Goal: Task Accomplishment & Management: Complete application form

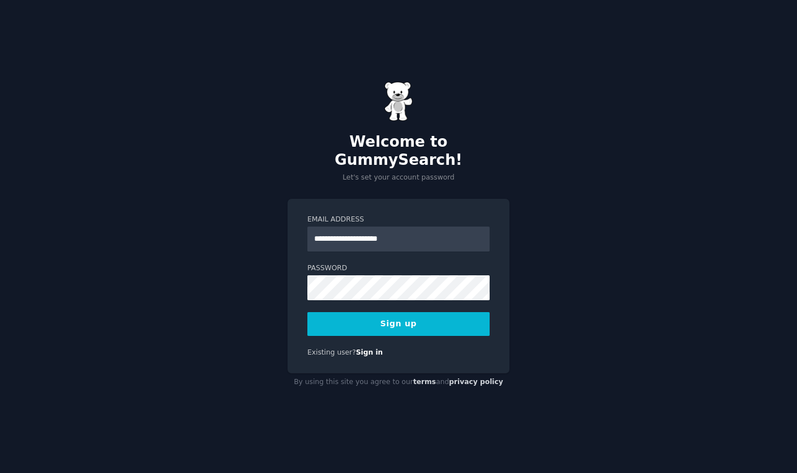
type input "**********"
drag, startPoint x: 334, startPoint y: 434, endPoint x: -1, endPoint y: -1, distance: 548.0
click at [0, 0] on html "**********" at bounding box center [398, 236] width 797 height 473
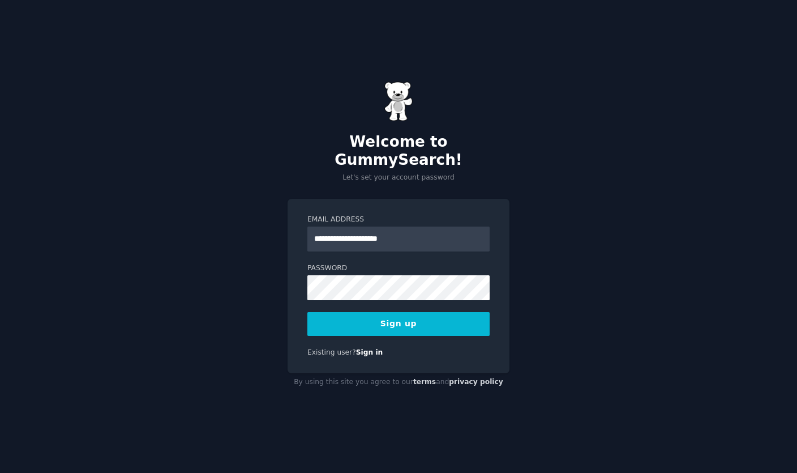
scroll to position [42, 0]
drag, startPoint x: -1, startPoint y: -1, endPoint x: -1, endPoint y: -43, distance: 42.4
click at [0, 0] on html "**********" at bounding box center [398, 236] width 797 height 473
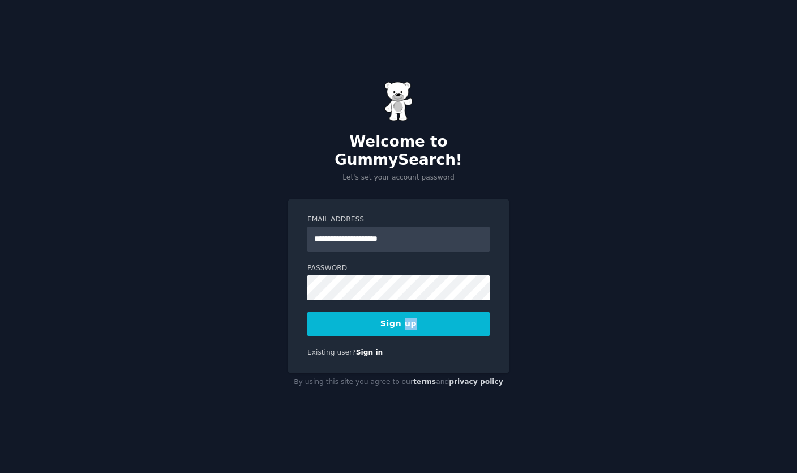
click at [464, 312] on button "Sign up" at bounding box center [398, 324] width 182 height 24
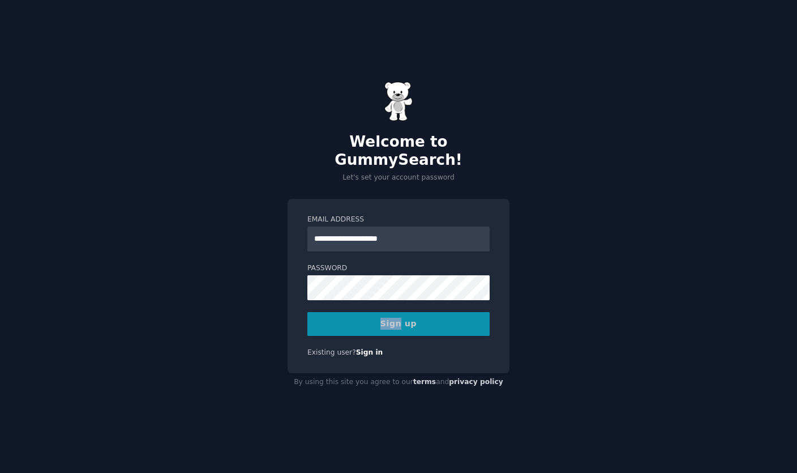
click at [464, 312] on div "Sign up" at bounding box center [398, 324] width 182 height 24
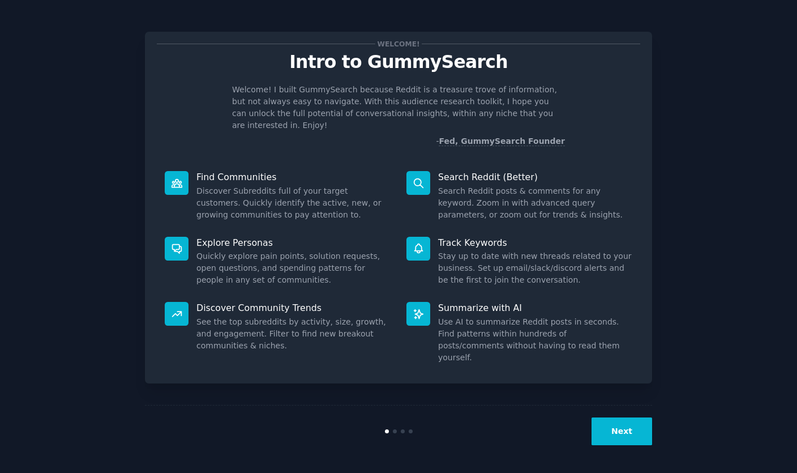
scroll to position [42, 0]
click at [397, 429] on div at bounding box center [398, 431] width 169 height 4
click at [396, 430] on div at bounding box center [395, 431] width 4 height 4
click at [626, 432] on button "Next" at bounding box center [621, 431] width 61 height 28
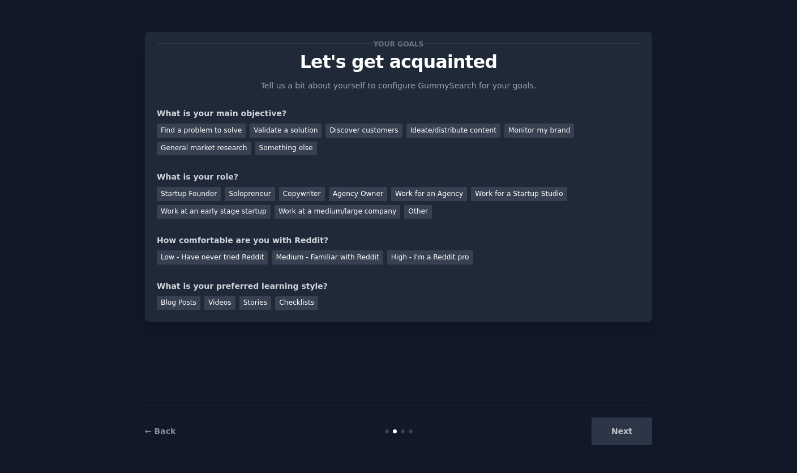
click at [626, 431] on div "Next" at bounding box center [567, 431] width 169 height 28
click at [225, 123] on div "Find a problem to solve" at bounding box center [201, 130] width 89 height 14
click at [267, 123] on div "Validate a solution" at bounding box center [286, 130] width 72 height 14
click at [337, 123] on div "Discover customers" at bounding box center [363, 130] width 76 height 14
click at [204, 187] on div "Startup Founder" at bounding box center [189, 194] width 64 height 14
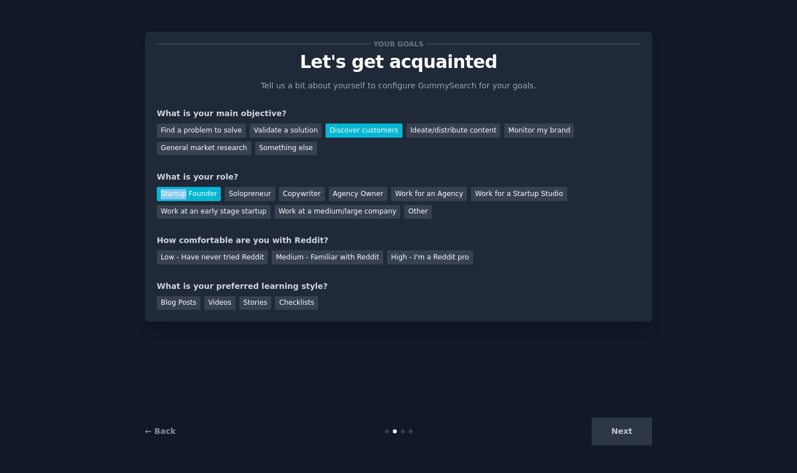
click at [204, 187] on div "Startup Founder" at bounding box center [189, 194] width 64 height 14
click at [261, 187] on div "Solopreneur" at bounding box center [250, 194] width 50 height 14
click at [297, 187] on div "Copywriter" at bounding box center [302, 194] width 46 height 14
click at [249, 250] on div "Low - Have never tried Reddit" at bounding box center [212, 257] width 111 height 14
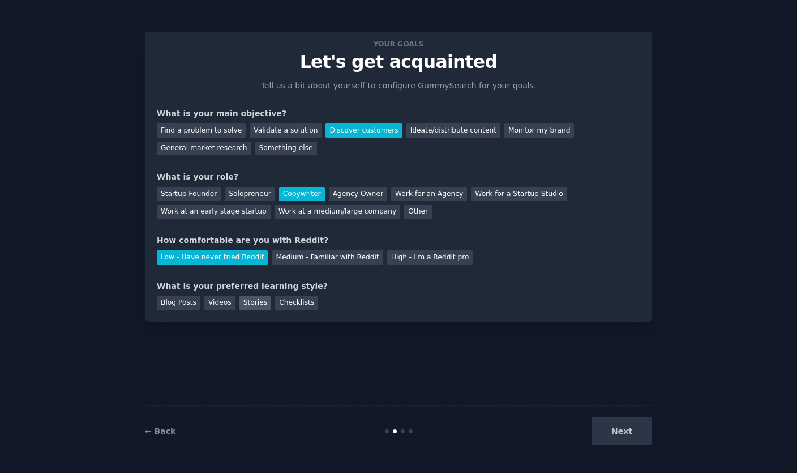
click at [258, 296] on div "Stories" at bounding box center [255, 303] width 32 height 14
click at [169, 296] on div "Blog Posts" at bounding box center [179, 303] width 44 height 14
click at [618, 427] on button "Next" at bounding box center [621, 431] width 61 height 28
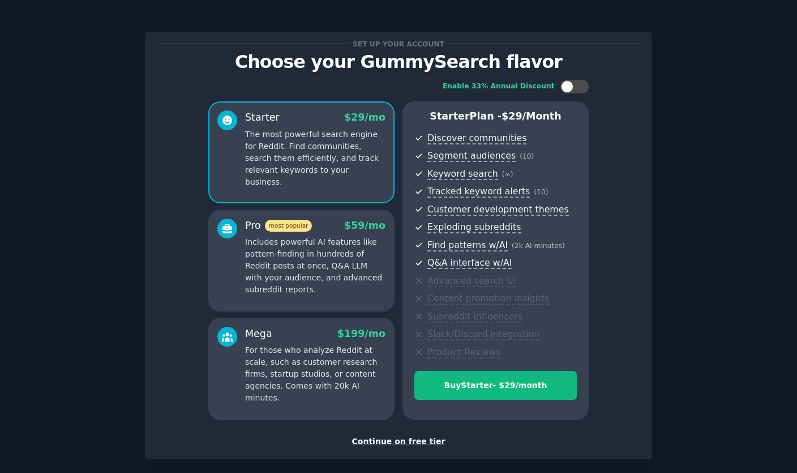
click at [403, 435] on div "Continue on free tier" at bounding box center [398, 441] width 483 height 12
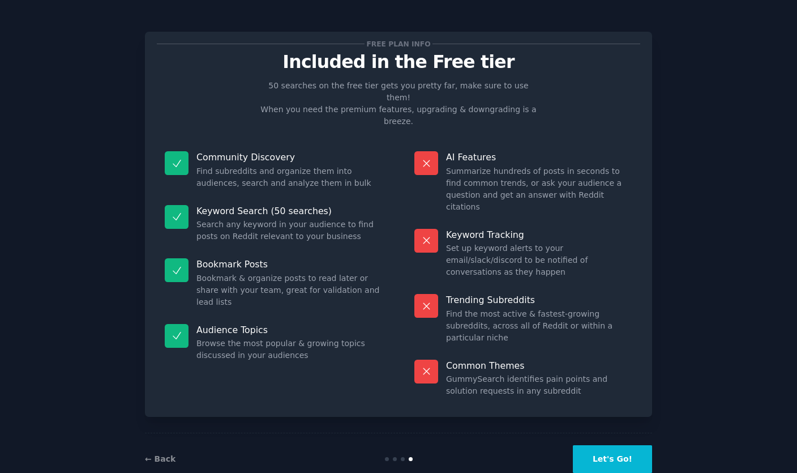
click at [597, 445] on button "Let's Go!" at bounding box center [612, 459] width 79 height 28
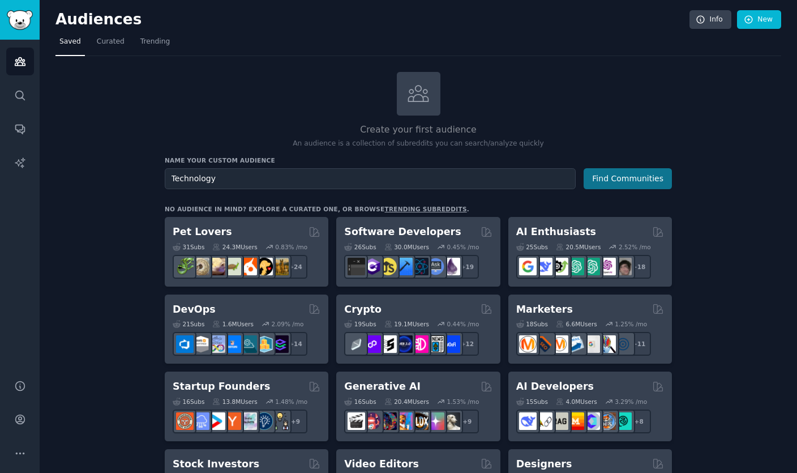
type input "Technology"
click at [625, 168] on button "Find Communities" at bounding box center [628, 178] width 88 height 21
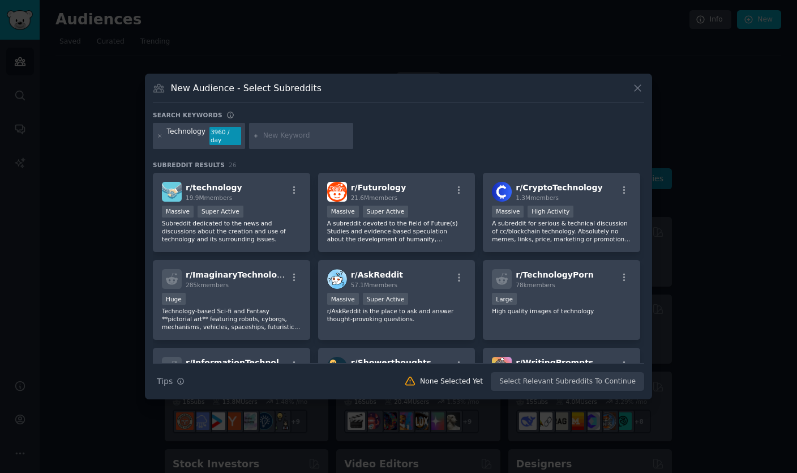
scroll to position [42, 0]
click at [425, 182] on div "r/ Futurology 21.6M members" at bounding box center [396, 192] width 139 height 20
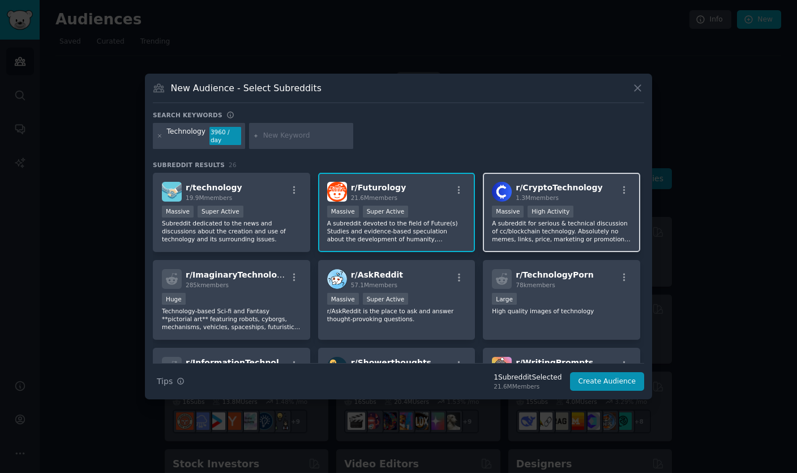
scroll to position [37, 0]
click at [630, 82] on div "New Audience - Select Subreddits" at bounding box center [398, 93] width 491 height 22
click at [636, 82] on icon at bounding box center [638, 88] width 12 height 12
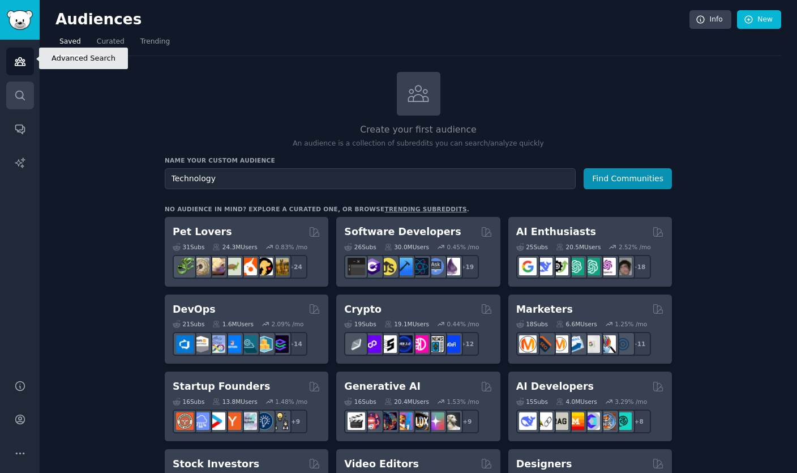
click at [21, 89] on icon "Sidebar" at bounding box center [20, 95] width 12 height 12
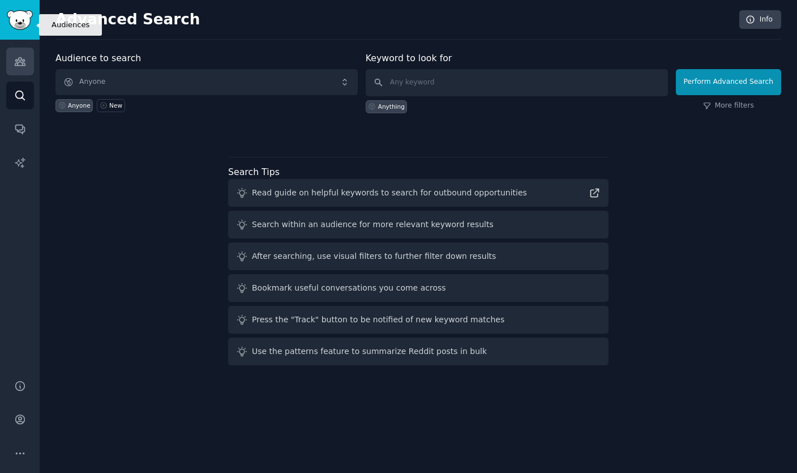
click at [19, 48] on link "Audiences" at bounding box center [20, 62] width 28 height 28
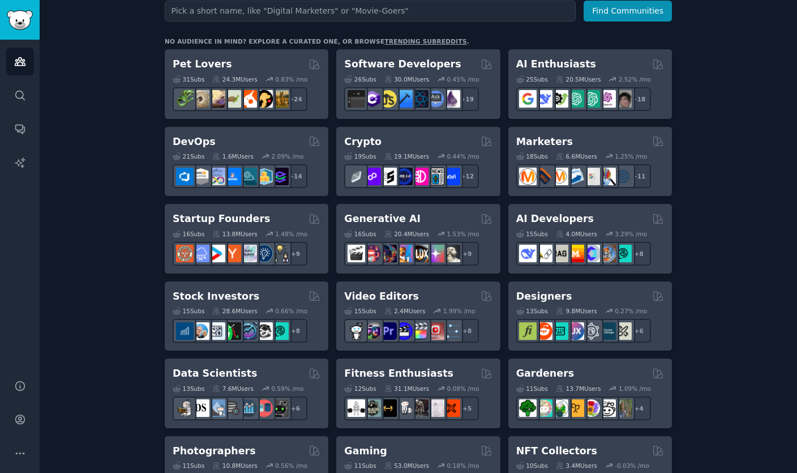
scroll to position [169, 0]
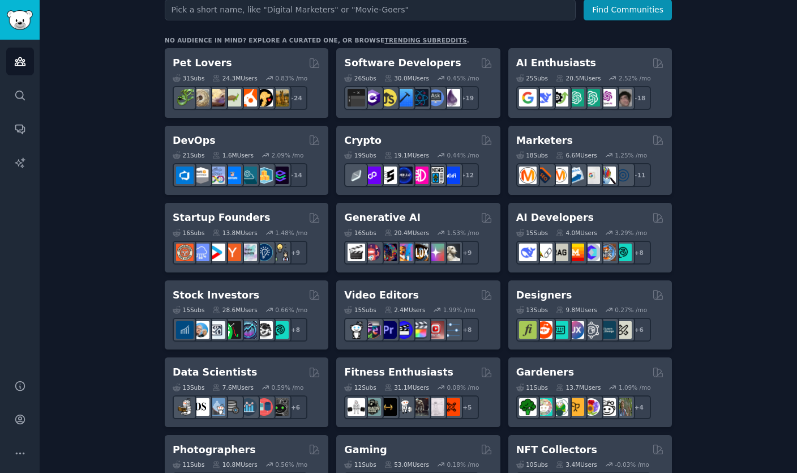
click at [233, 229] on div "13.8M Users" at bounding box center [234, 233] width 45 height 8
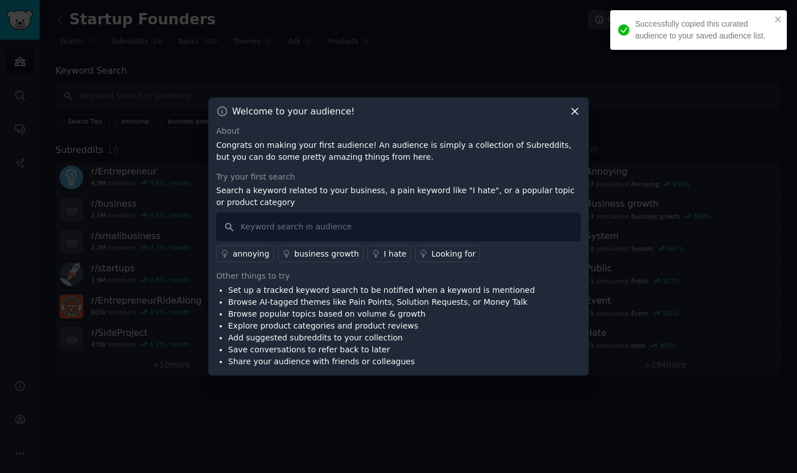
click at [574, 117] on icon at bounding box center [575, 111] width 12 height 12
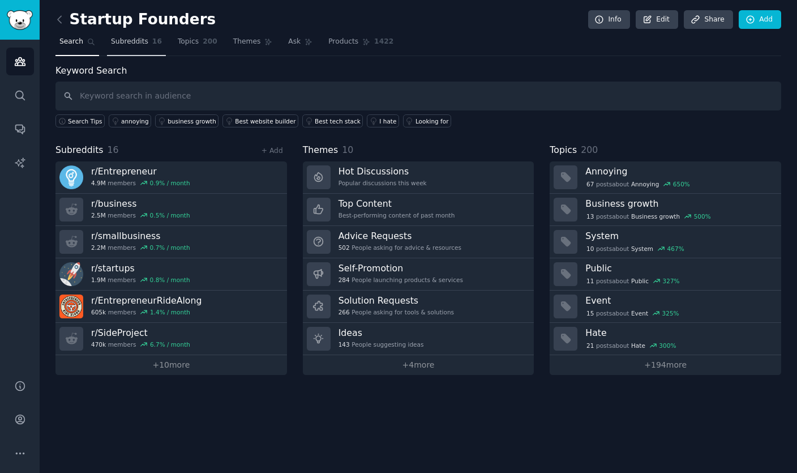
click at [140, 37] on span "Subreddits" at bounding box center [129, 42] width 37 height 10
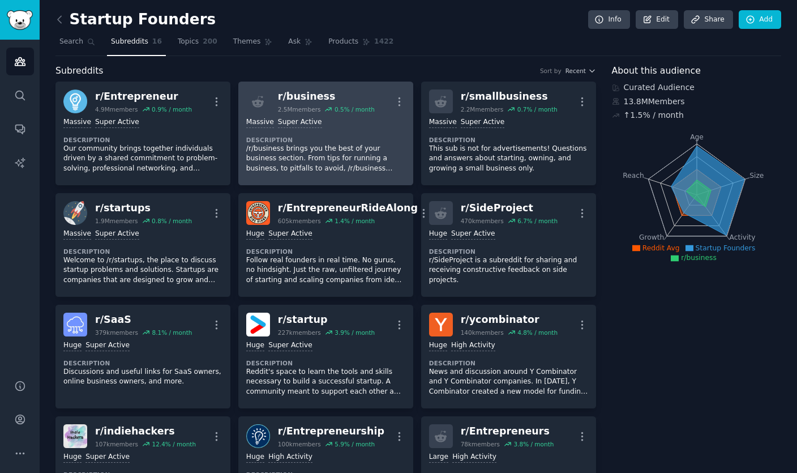
click at [263, 144] on p "/r/business brings you the best of your business section. From tips for running…" at bounding box center [325, 159] width 159 height 30
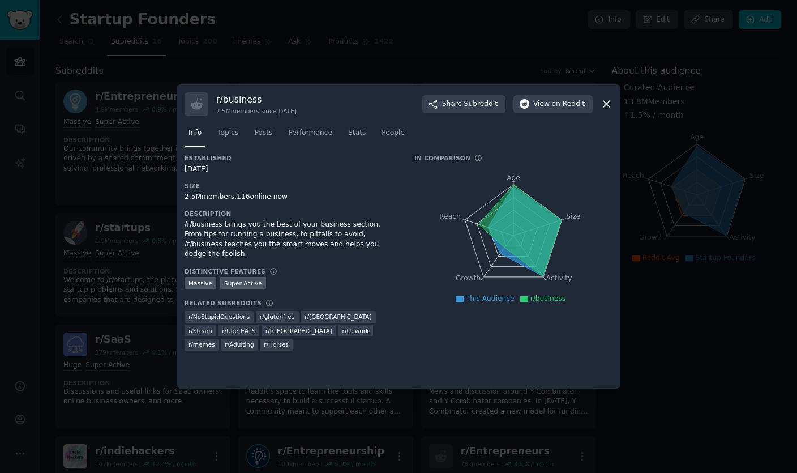
scroll to position [37, 0]
click at [604, 98] on icon at bounding box center [607, 104] width 12 height 12
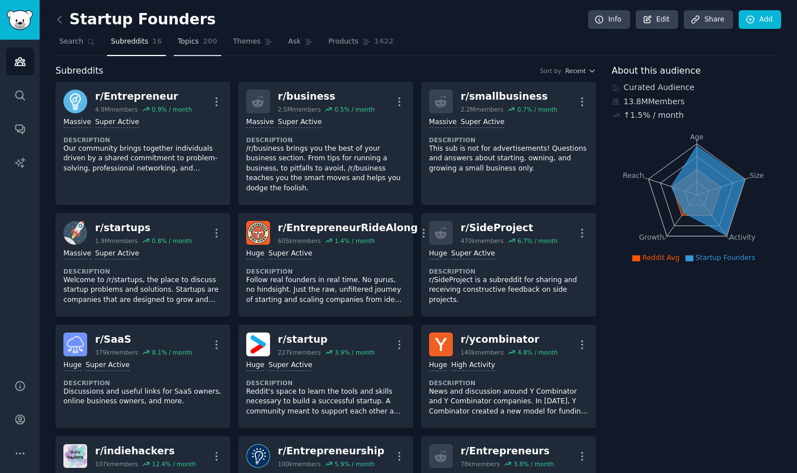
click at [190, 37] on span "Topics" at bounding box center [188, 42] width 21 height 10
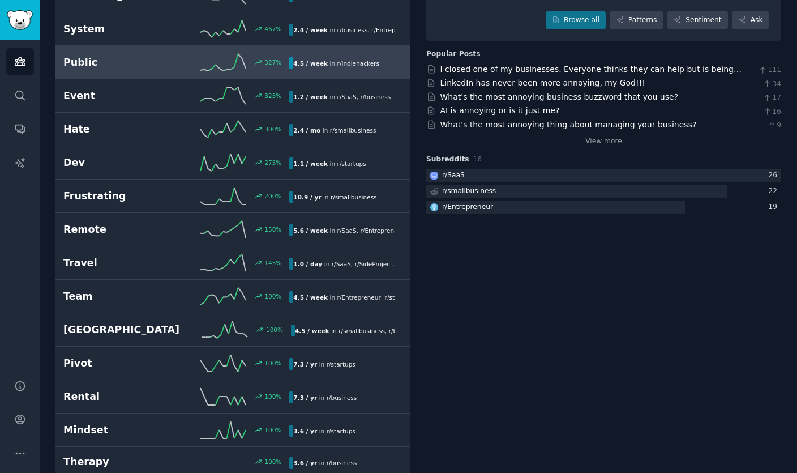
scroll to position [174, 0]
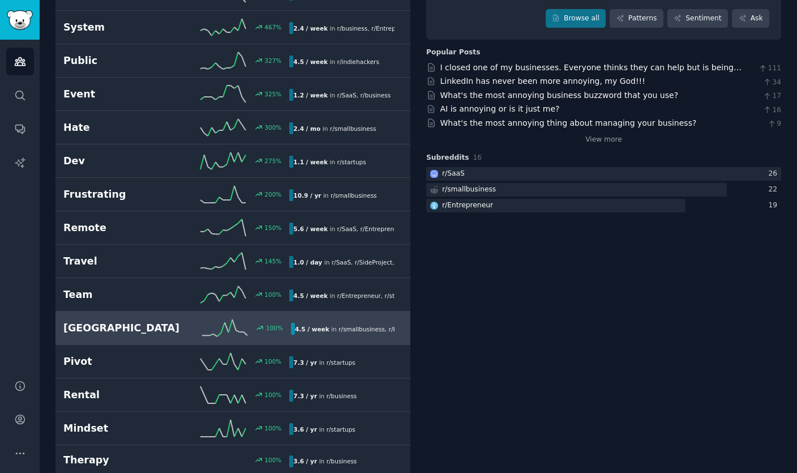
click at [122, 311] on link "China 100 % 4.5 / week in r/ smallbusiness , r/ business" at bounding box center [232, 327] width 355 height 33
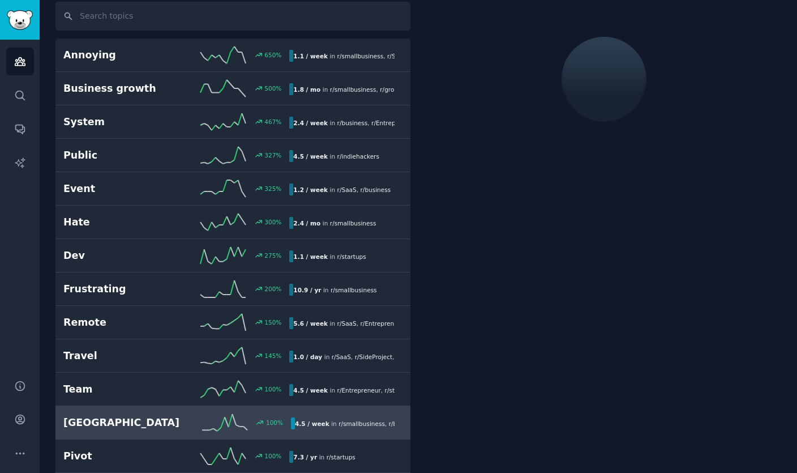
scroll to position [63, 0]
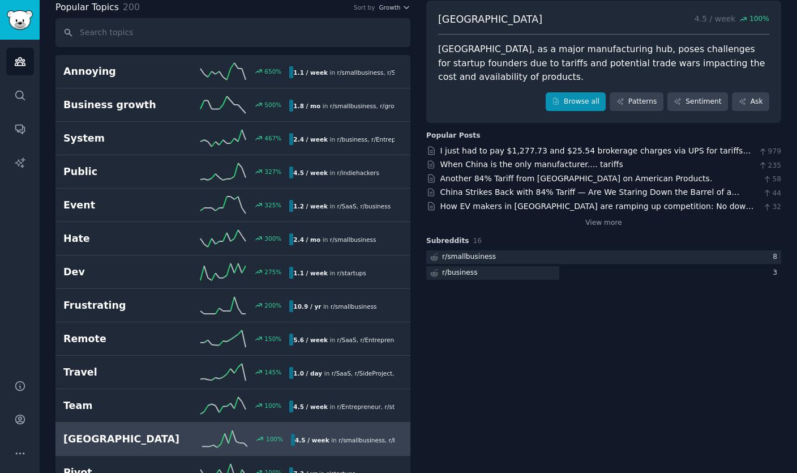
click at [573, 92] on link "Browse all" at bounding box center [576, 101] width 61 height 19
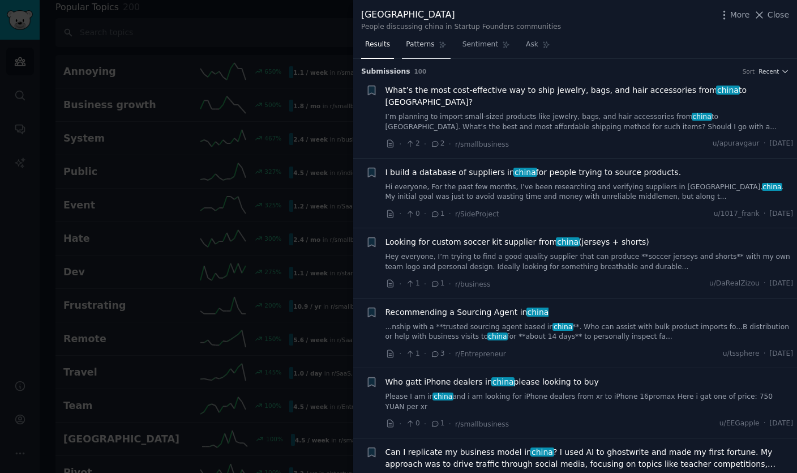
click at [421, 46] on span "Patterns" at bounding box center [420, 45] width 28 height 10
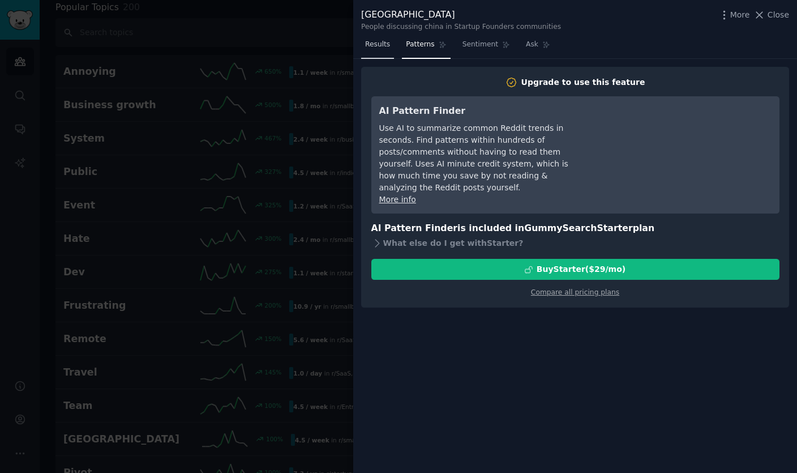
click at [379, 43] on span "Results" at bounding box center [377, 45] width 25 height 10
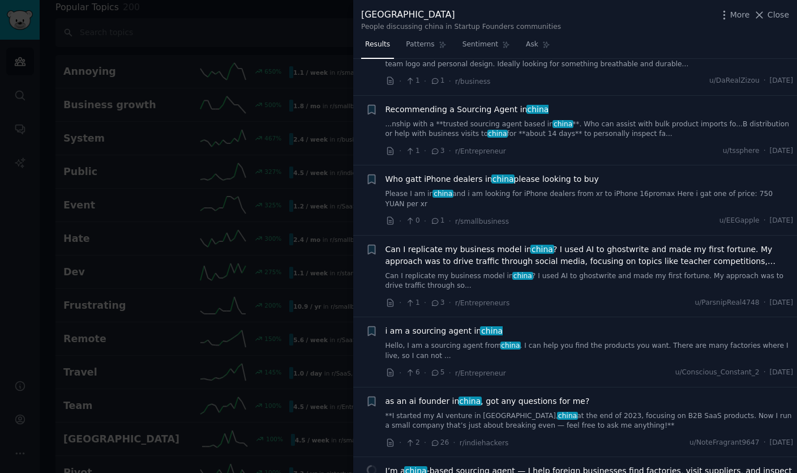
scroll to position [203, 0]
